Goal: Information Seeking & Learning: Find specific fact

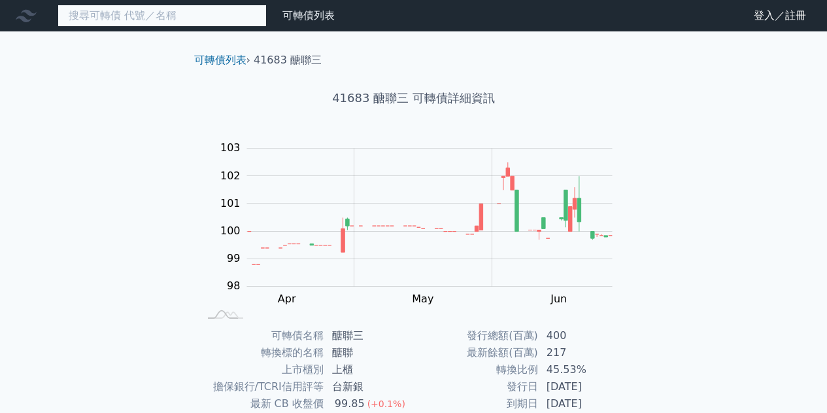
click at [186, 13] on input at bounding box center [162, 16] width 209 height 22
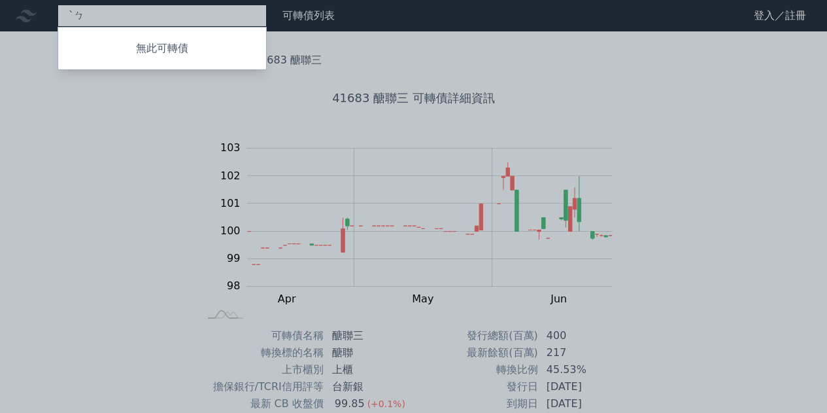
type input "ˋ"
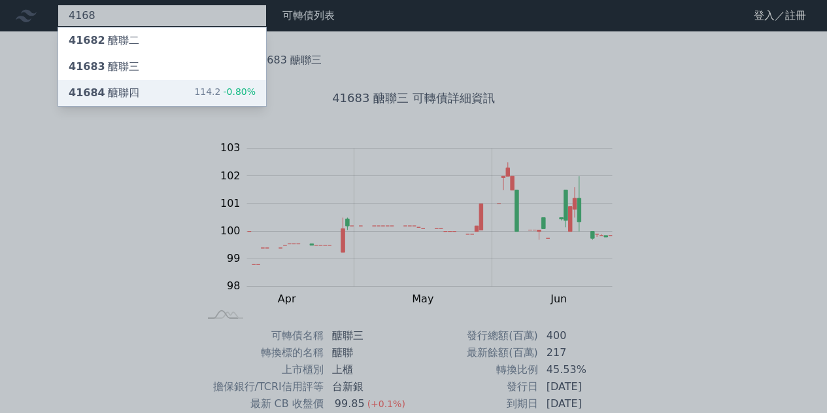
type input "4168"
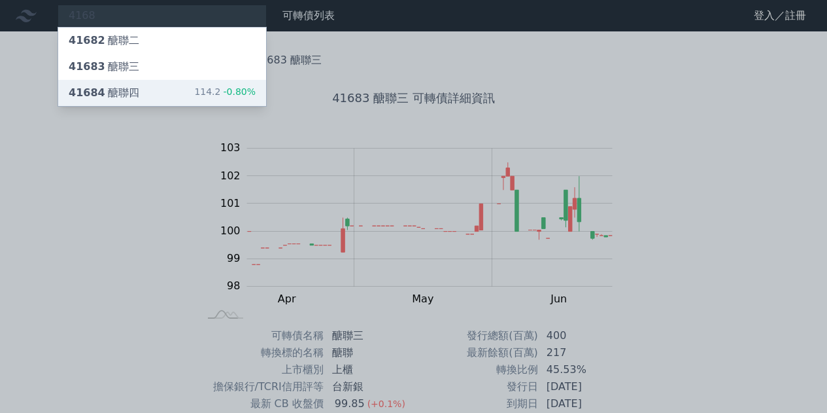
click at [167, 84] on div "41684 醣聯四 114.2 -0.80%" at bounding box center [162, 93] width 208 height 26
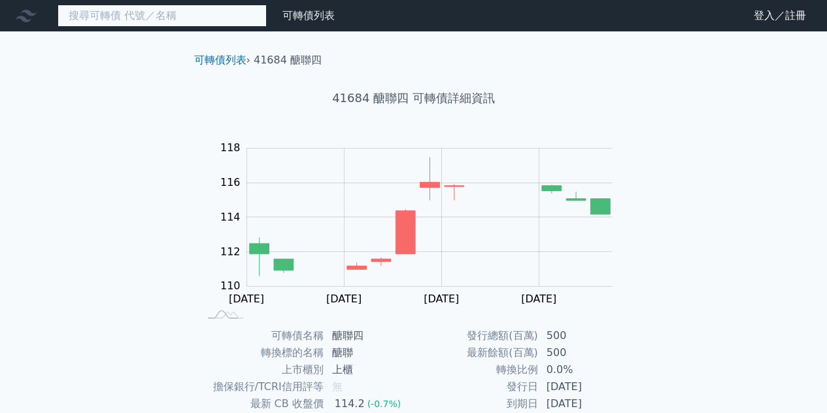
click at [165, 12] on input at bounding box center [162, 16] width 209 height 22
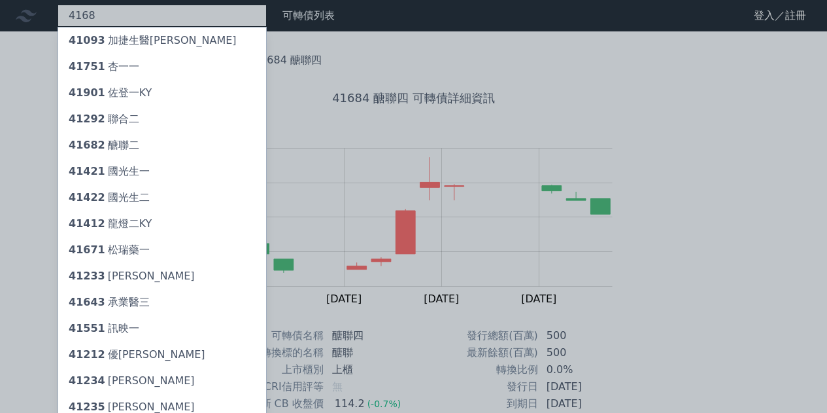
type input "41683"
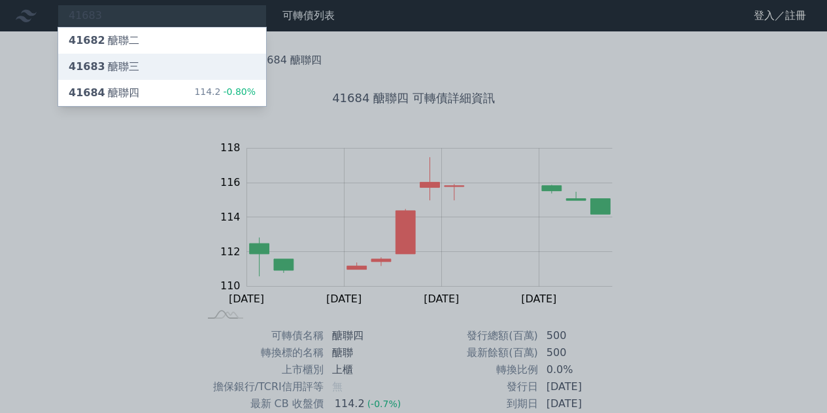
click at [155, 58] on div "41683 醣聯三" at bounding box center [162, 67] width 208 height 26
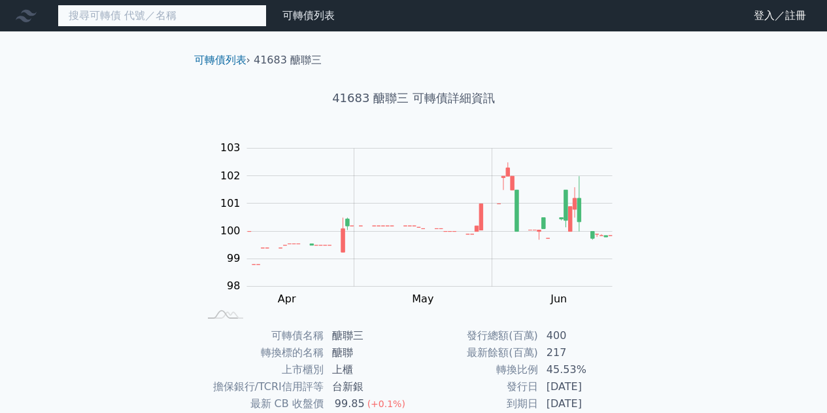
click at [166, 22] on input at bounding box center [162, 16] width 209 height 22
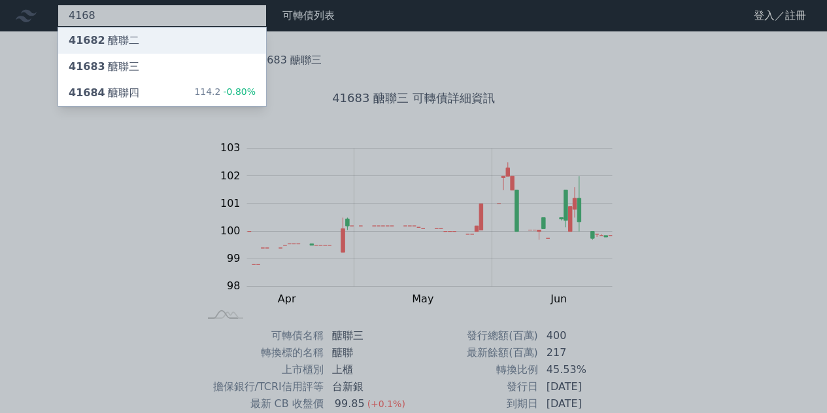
type input "4168"
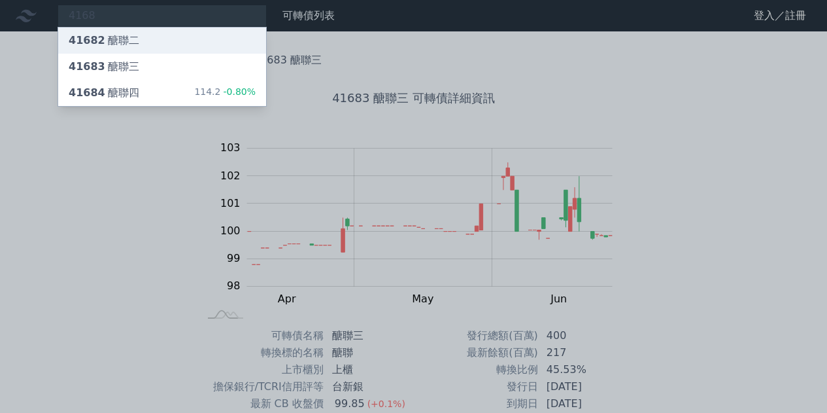
click at [166, 35] on div "41682 醣聯二" at bounding box center [162, 40] width 208 height 26
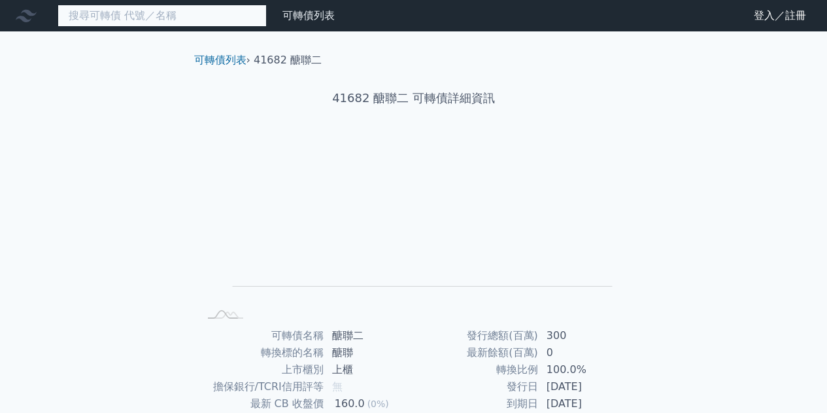
click at [171, 16] on input at bounding box center [162, 16] width 209 height 22
type input "4168"
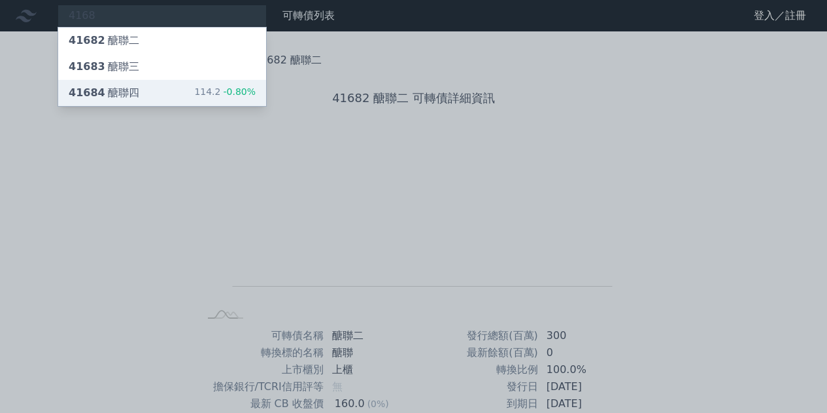
click at [157, 94] on div "41684 醣聯四 114.2 -0.80%" at bounding box center [162, 93] width 208 height 26
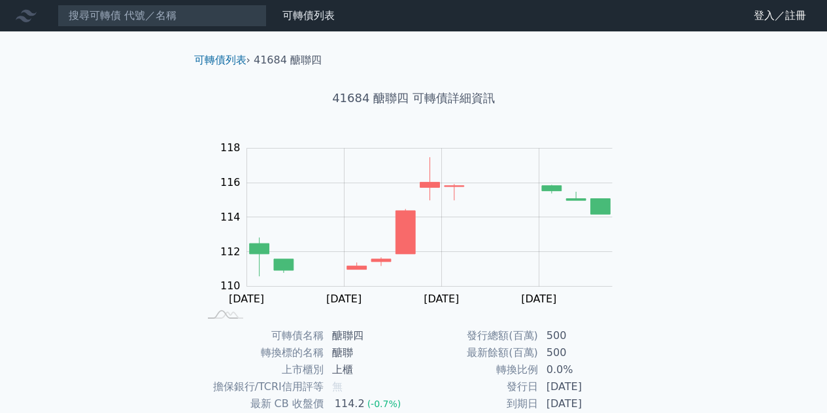
scroll to position [192, 0]
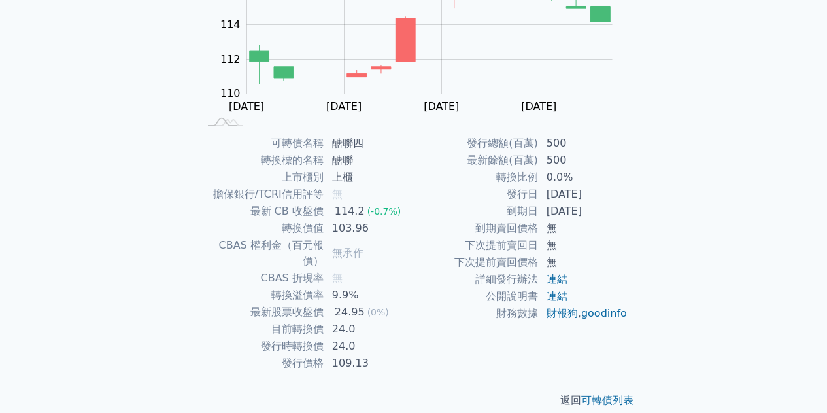
click at [120, 179] on div "可轉債列表 財務數據 可轉債列表 財務數據 登入／註冊 登入／註冊 可轉債列表 › 41684 醣聯四 41684 醣聯四 可轉債詳細資訊 Zoom Out …" at bounding box center [413, 118] width 827 height 621
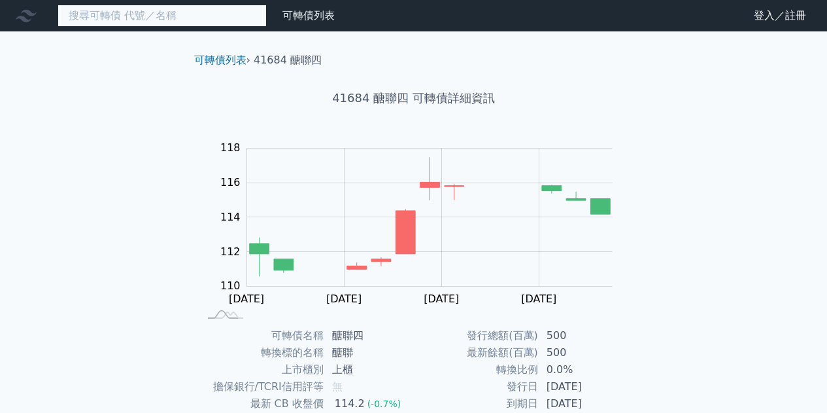
click at [177, 14] on input at bounding box center [162, 16] width 209 height 22
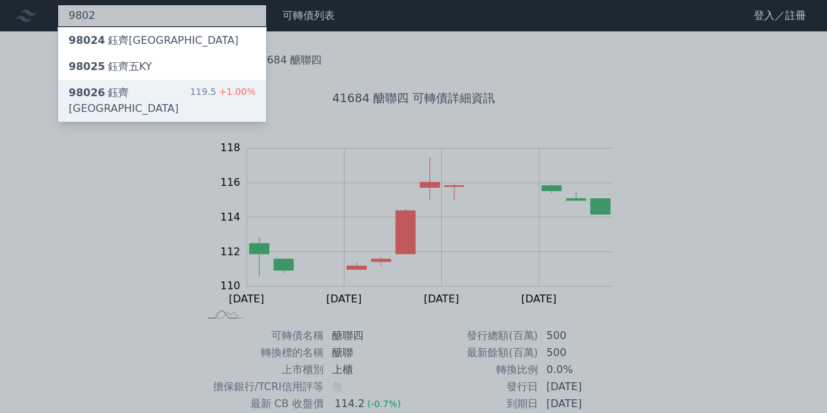
type input "9802"
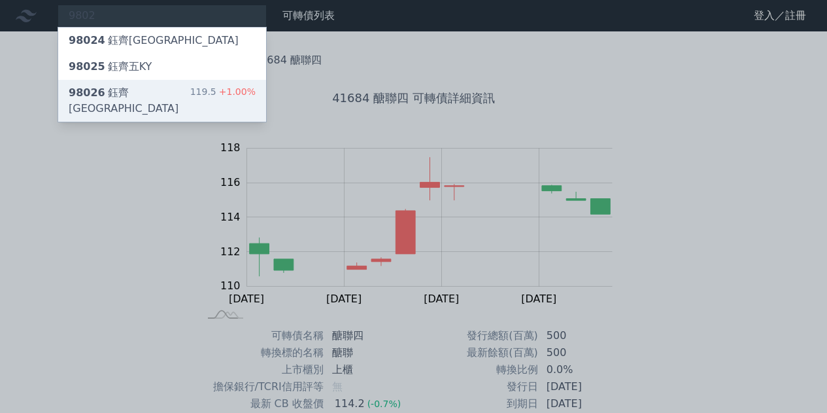
click at [145, 87] on div "98026 鈺[GEOGRAPHIC_DATA]" at bounding box center [130, 100] width 122 height 31
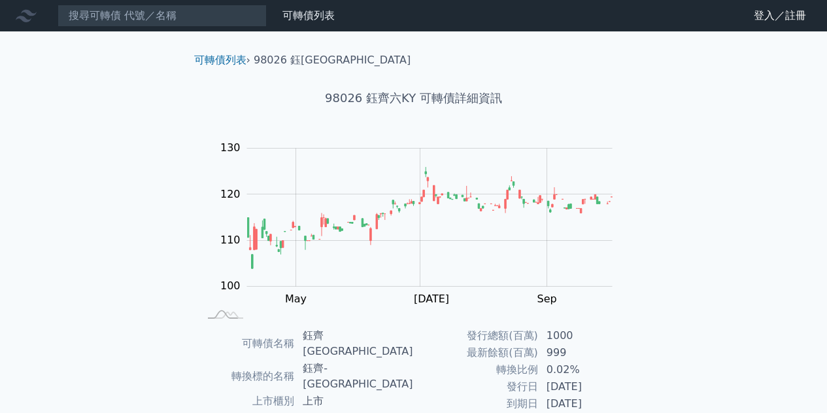
click at [186, 28] on nav "可轉債列表 財務數據 可轉債列表 財務數據 登入／註冊 登入／註冊" at bounding box center [413, 15] width 827 height 31
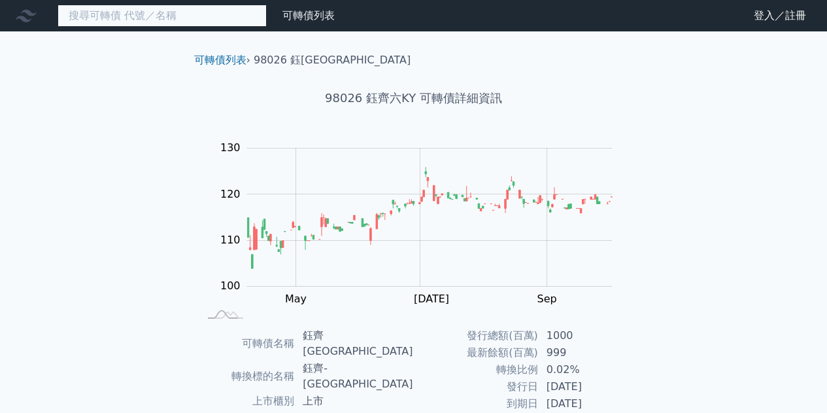
click at [195, 17] on input at bounding box center [162, 16] width 209 height 22
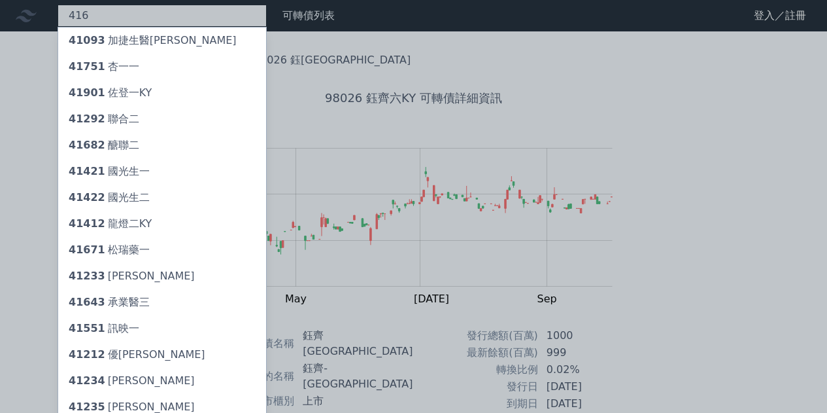
type input "4168"
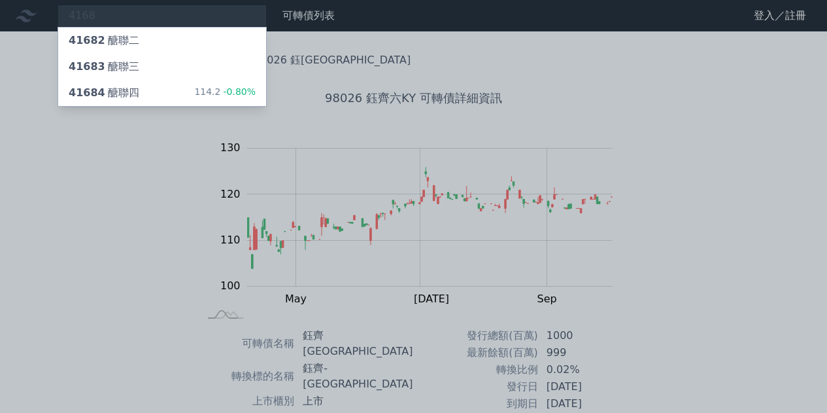
click at [180, 45] on div "41682 醣聯二" at bounding box center [162, 40] width 208 height 26
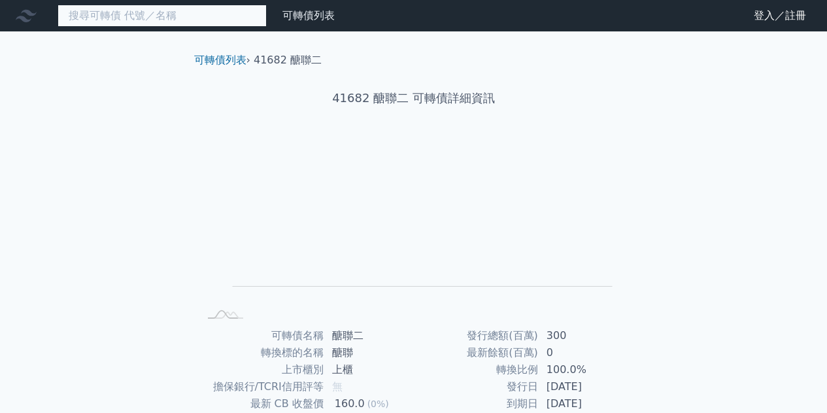
click at [167, 20] on input at bounding box center [162, 16] width 209 height 22
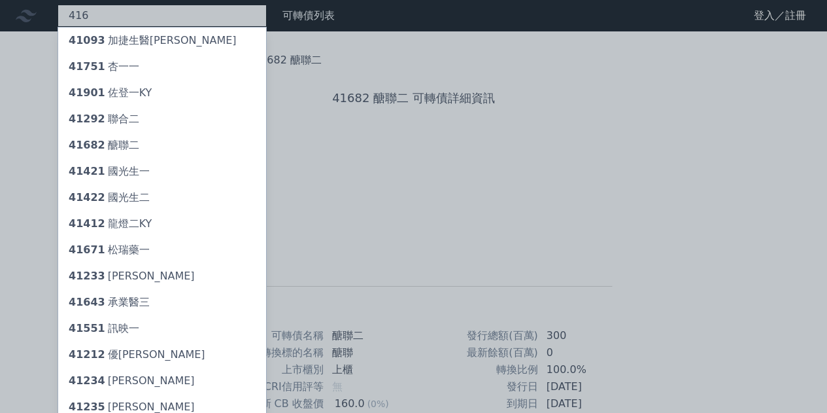
type input "4168"
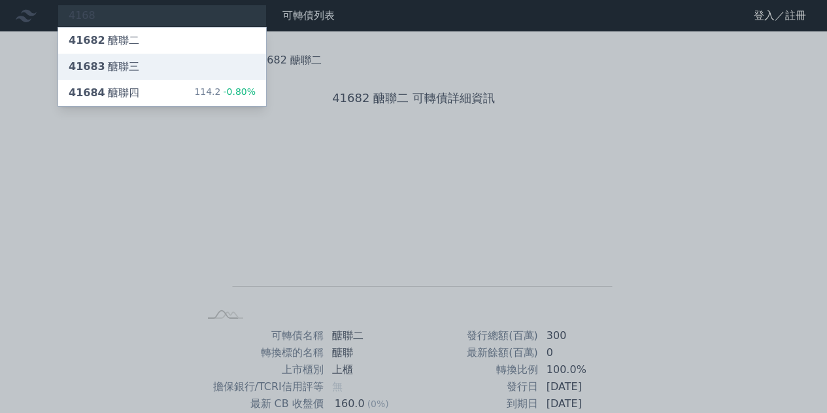
click at [131, 71] on div "41683 醣聯三" at bounding box center [104, 67] width 71 height 16
